Goal: Find specific page/section: Find specific page/section

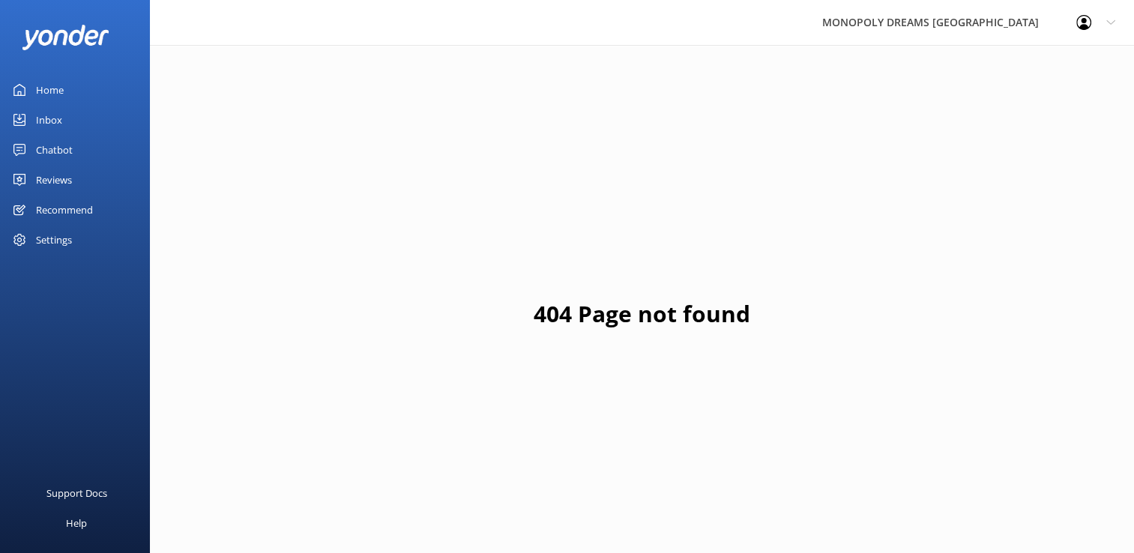
click at [46, 91] on div "Home" at bounding box center [50, 90] width 28 height 30
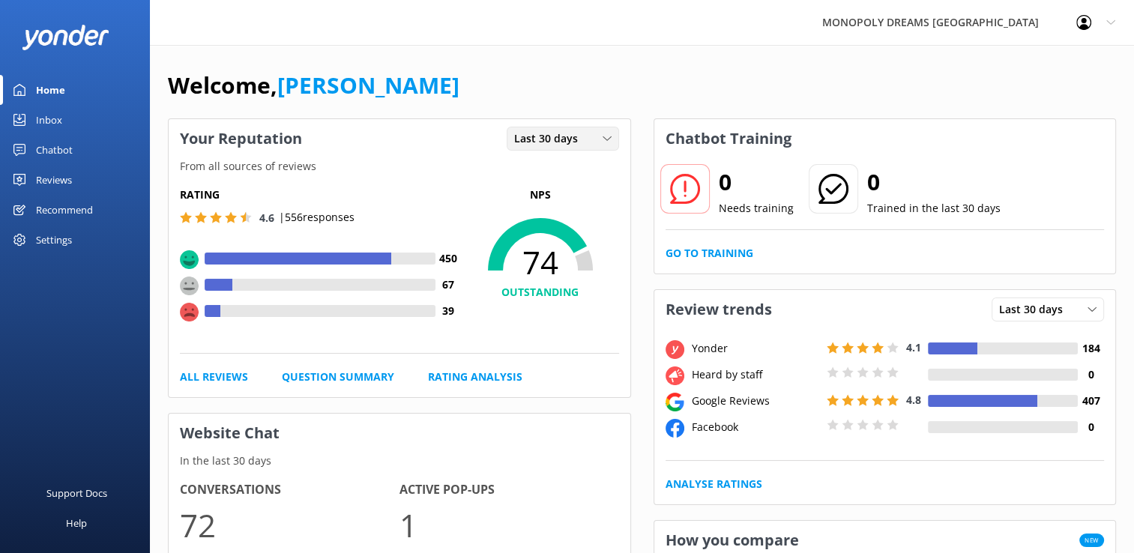
click at [540, 142] on span "Last 30 days" at bounding box center [550, 138] width 73 height 16
click at [541, 172] on div "Last 7 days" at bounding box center [539, 169] width 48 height 15
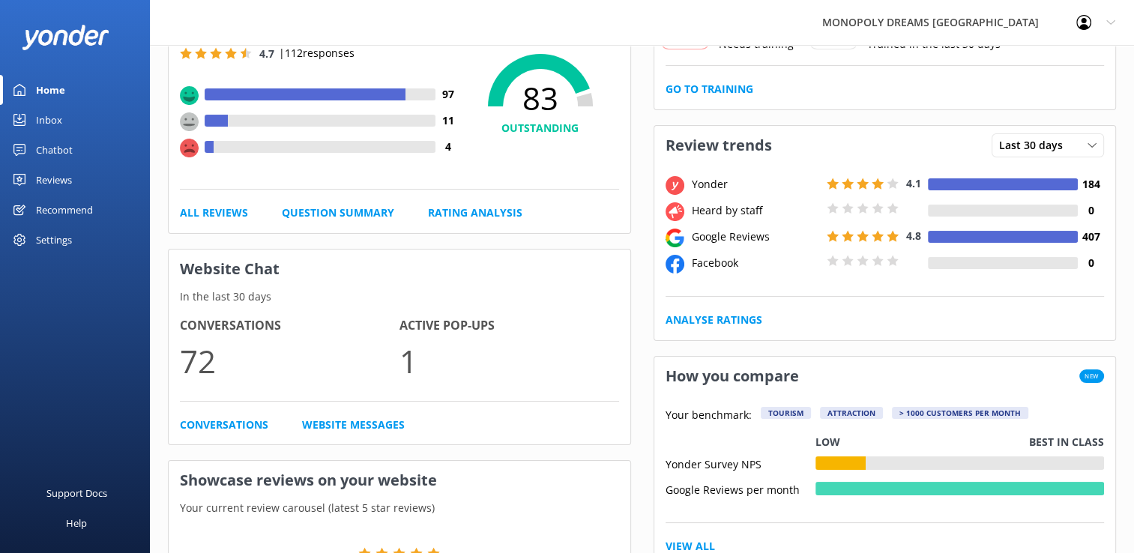
scroll to position [171, 0]
